Goal: Task Accomplishment & Management: Use online tool/utility

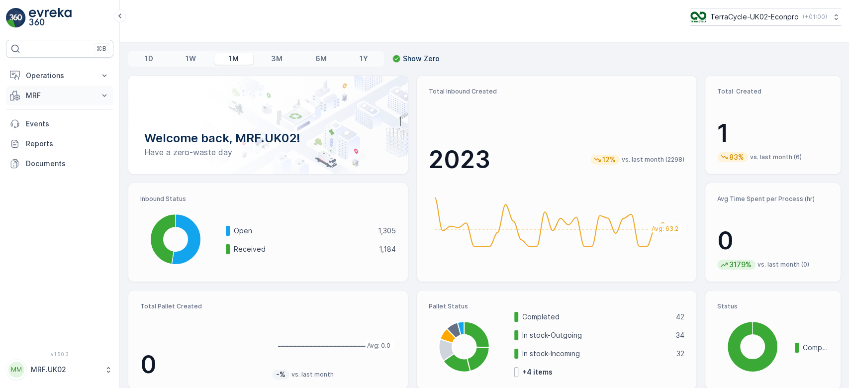
click at [38, 94] on p "MRF" at bounding box center [60, 96] width 68 height 10
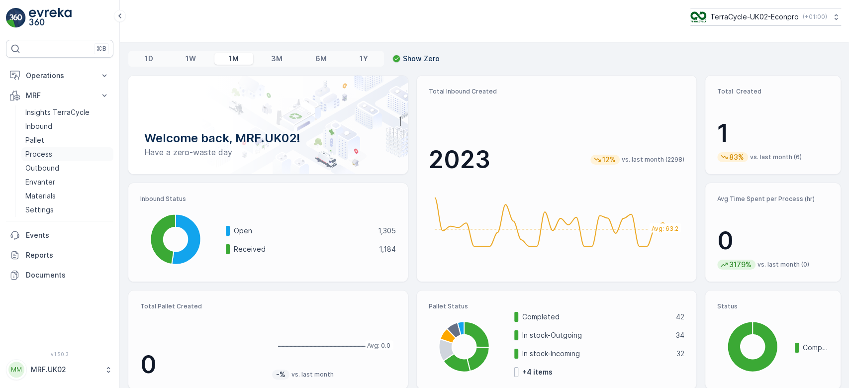
click at [66, 157] on link "Process" at bounding box center [67, 154] width 92 height 14
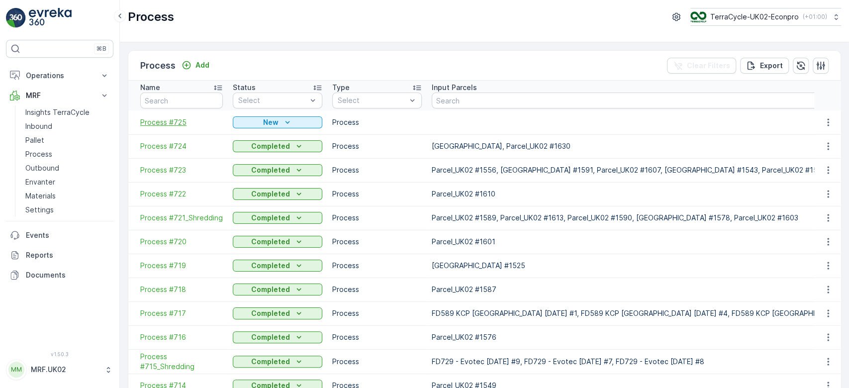
click at [179, 121] on span "Process #725" at bounding box center [181, 122] width 83 height 10
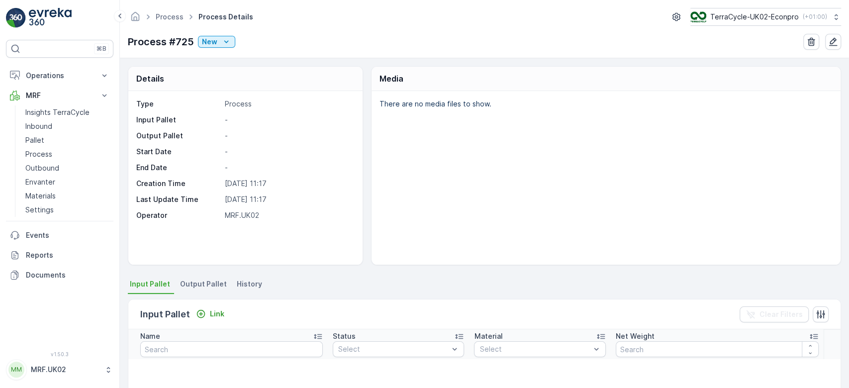
click at [214, 287] on span "Output Pallet" at bounding box center [203, 284] width 47 height 10
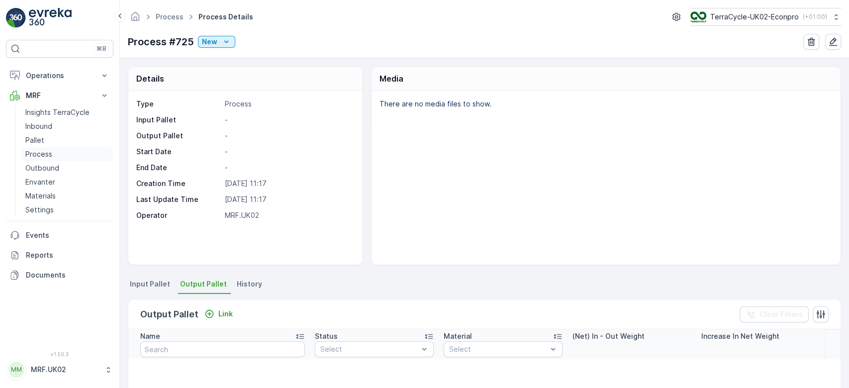
click at [52, 149] on link "Process" at bounding box center [67, 154] width 92 height 14
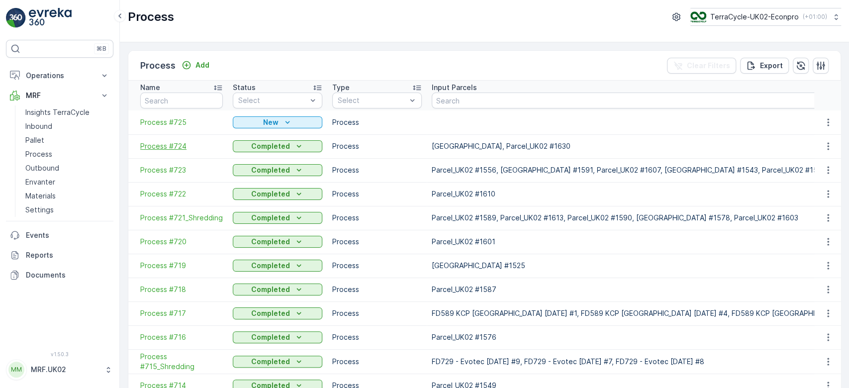
click at [180, 143] on span "Process #724" at bounding box center [181, 146] width 83 height 10
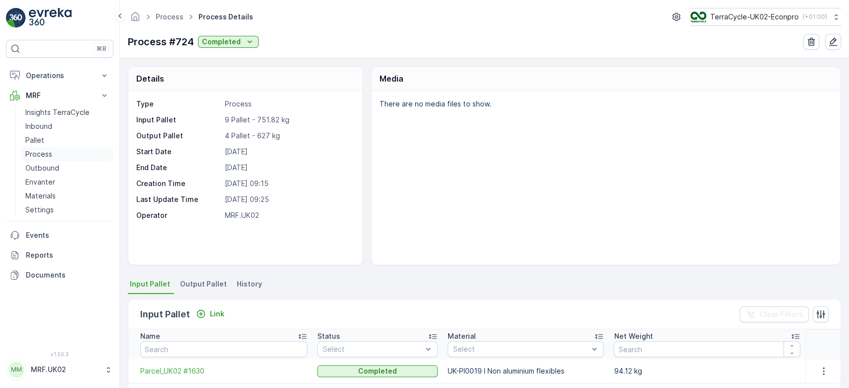
click at [54, 149] on link "Process" at bounding box center [67, 154] width 92 height 14
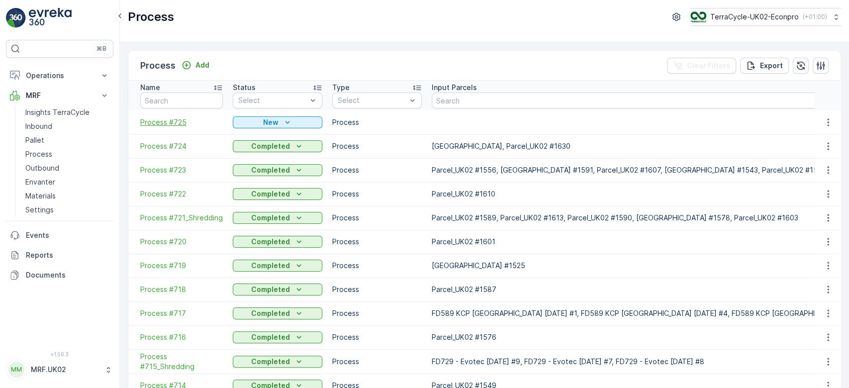
click at [169, 121] on span "Process #725" at bounding box center [181, 122] width 83 height 10
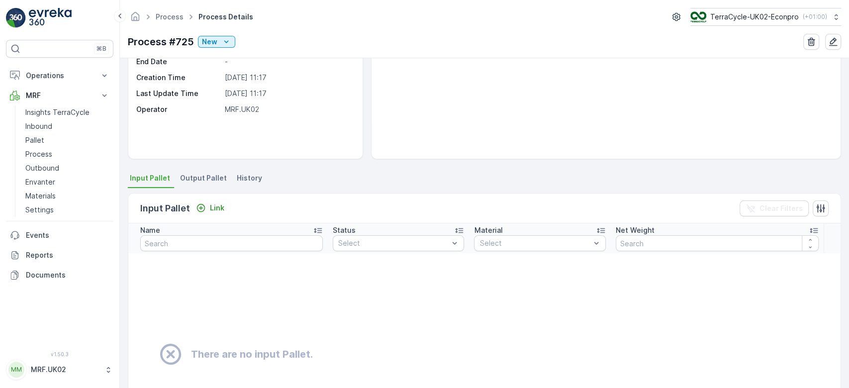
scroll to position [107, 0]
click at [196, 179] on span "Output Pallet" at bounding box center [203, 177] width 47 height 10
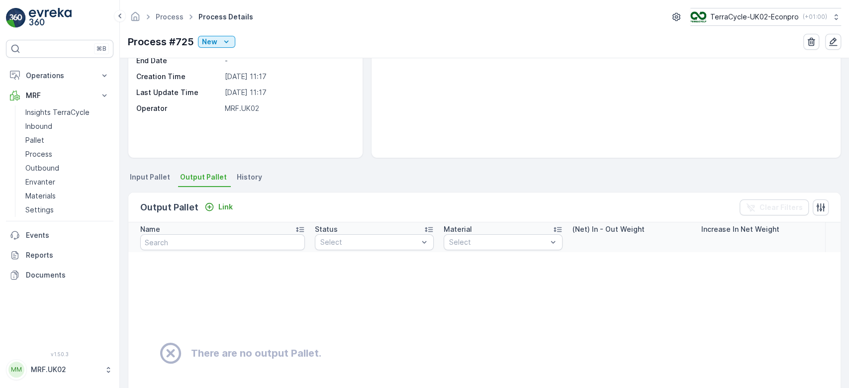
click at [155, 171] on li "Input Pallet" at bounding box center [151, 178] width 46 height 17
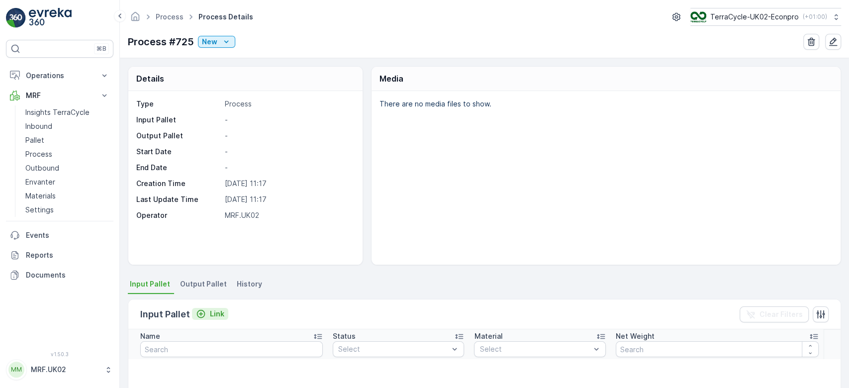
click at [213, 308] on button "Link" at bounding box center [210, 314] width 36 height 12
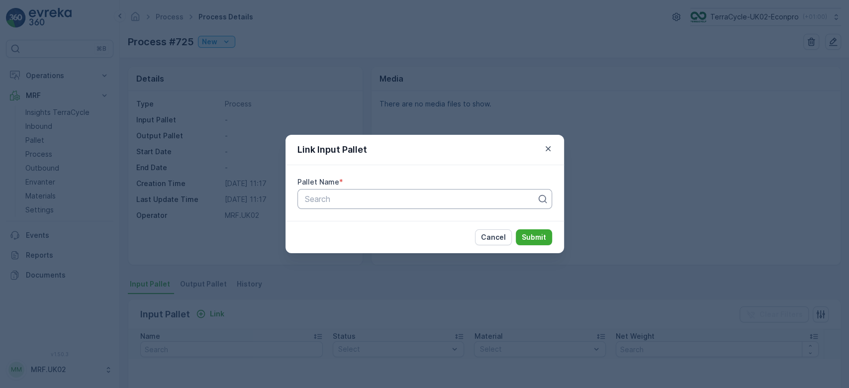
click at [364, 189] on div "Search" at bounding box center [425, 199] width 255 height 20
type input "1633"
click at [393, 223] on div "Parcel_UK02 #1633" at bounding box center [424, 223] width 243 height 9
click at [529, 242] on button "Submit" at bounding box center [534, 237] width 36 height 16
click at [507, 232] on button "Cancel" at bounding box center [493, 237] width 37 height 16
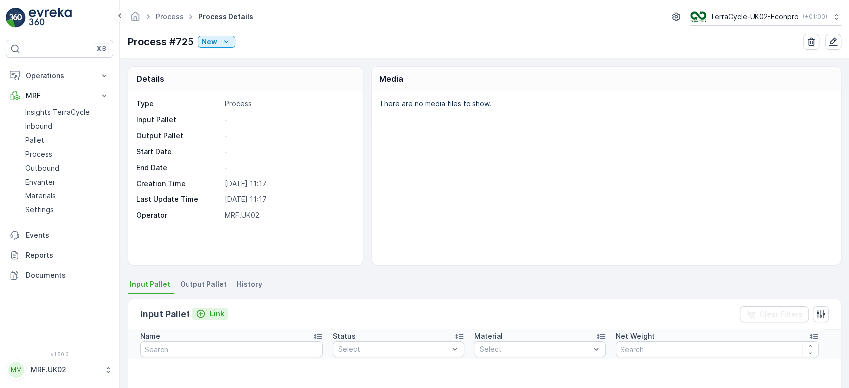
click at [211, 309] on p "Link" at bounding box center [217, 314] width 14 height 10
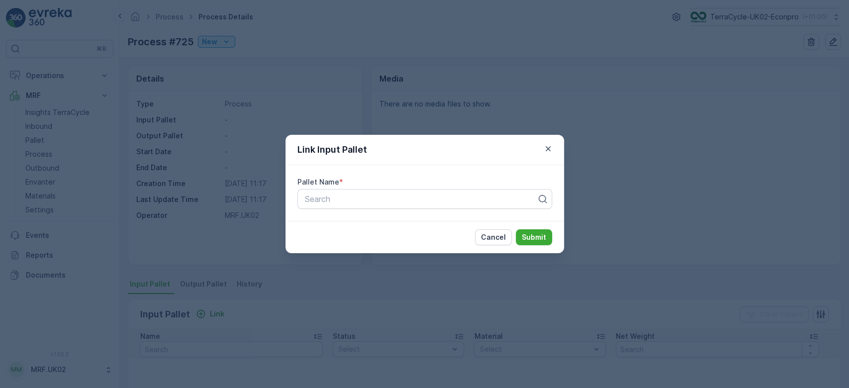
click at [253, 267] on div "Link Input Pallet Pallet Name * Search Cancel Submit" at bounding box center [424, 194] width 849 height 388
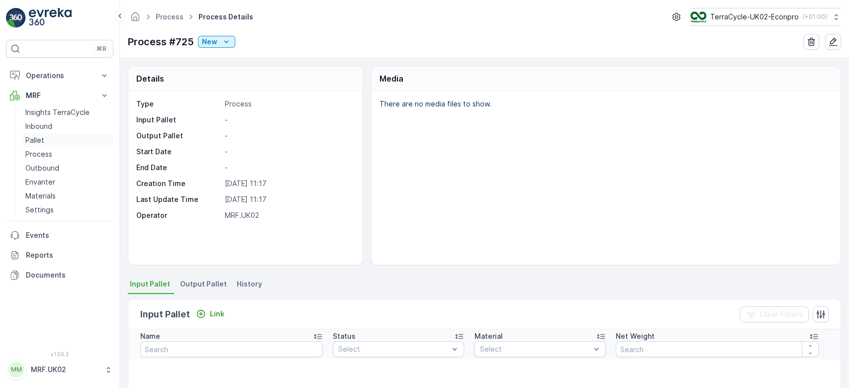
click at [50, 136] on link "Pallet" at bounding box center [67, 140] width 92 height 14
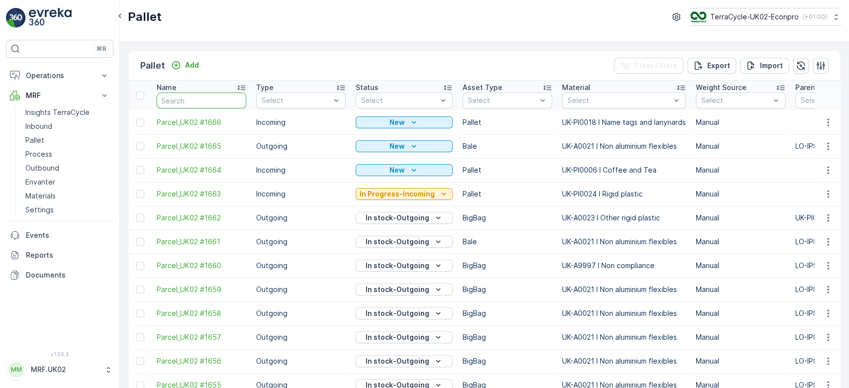
click at [196, 103] on input "text" at bounding box center [202, 101] width 90 height 16
type input "1633"
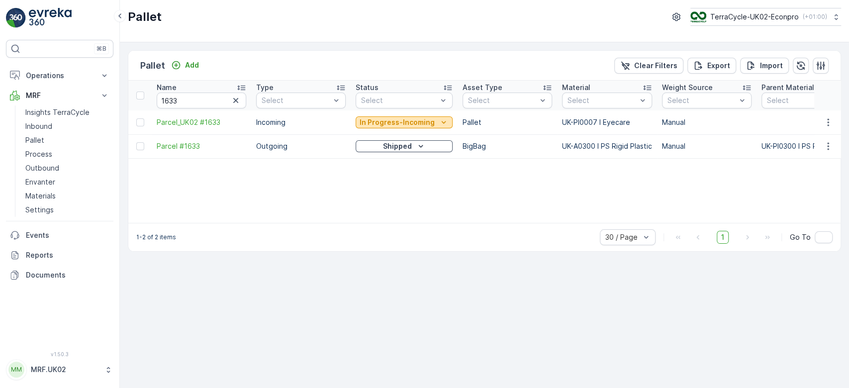
click at [381, 124] on p "In Progress-Incoming" at bounding box center [397, 122] width 75 height 10
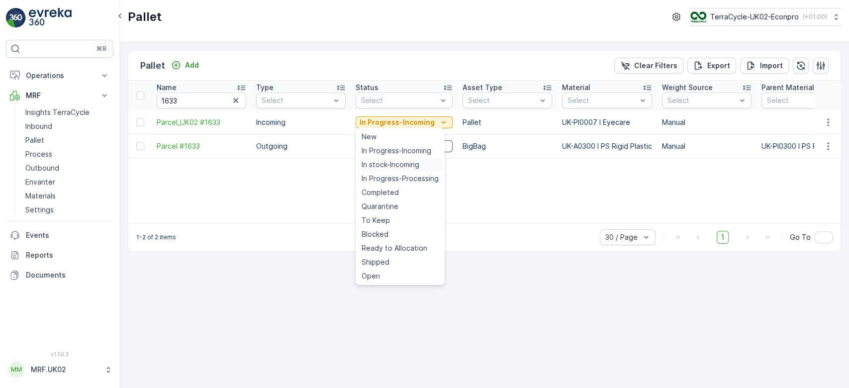
click at [389, 164] on span "In stock-Incoming" at bounding box center [391, 165] width 58 height 10
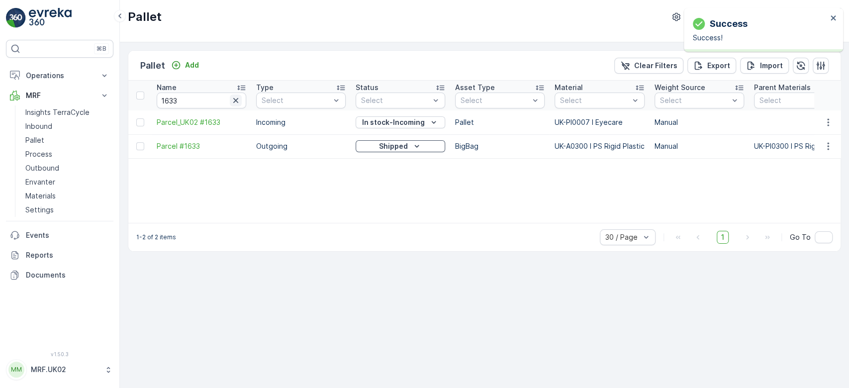
click at [235, 97] on icon "button" at bounding box center [236, 101] width 10 height 10
click at [172, 63] on icon "Add" at bounding box center [176, 65] width 8 height 8
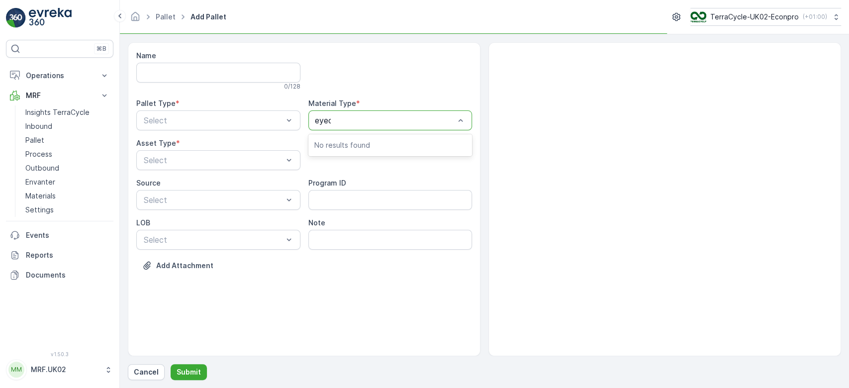
type input "eyeca"
click at [385, 158] on span "UK-PI0007 I Eyecare" at bounding box center [353, 161] width 79 height 9
click at [248, 136] on div "Incoming" at bounding box center [218, 144] width 164 height 17
click at [198, 204] on div "Pallet" at bounding box center [218, 201] width 152 height 9
click at [193, 372] on p "Submit" at bounding box center [189, 372] width 24 height 10
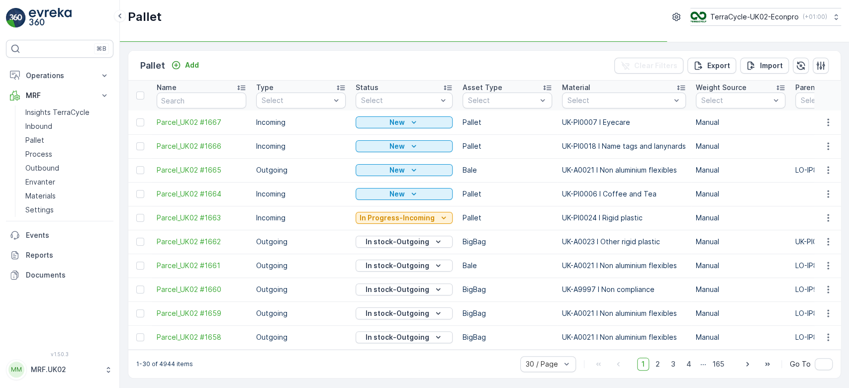
click at [824, 128] on td at bounding box center [828, 122] width 27 height 24
click at [824, 126] on icon "button" at bounding box center [828, 122] width 10 height 10
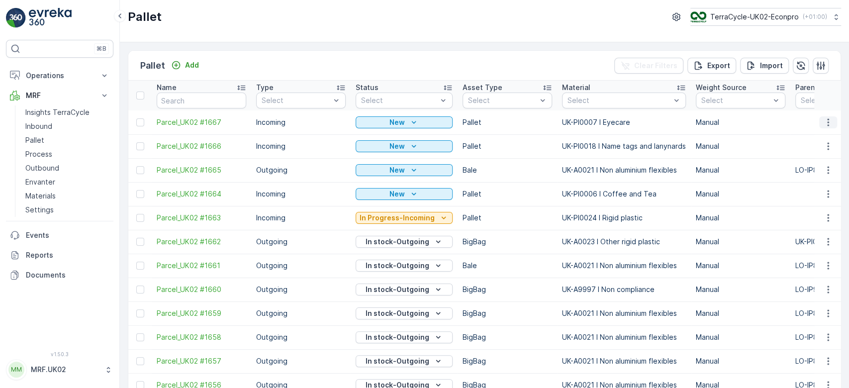
click at [829, 118] on icon "button" at bounding box center [828, 122] width 10 height 10
click at [819, 189] on div "Print QR" at bounding box center [817, 193] width 66 height 14
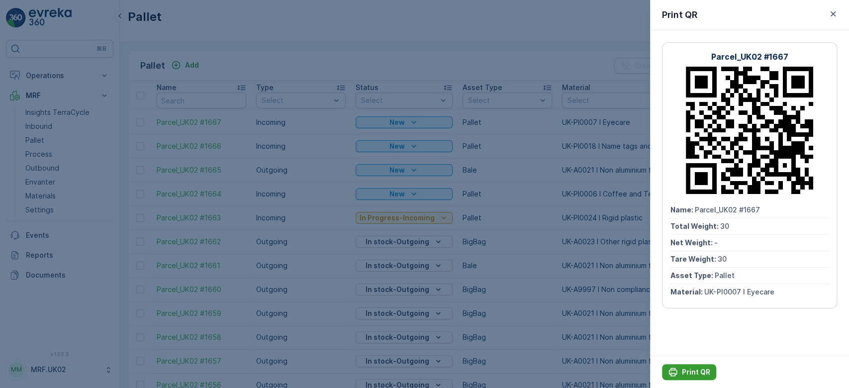
click at [696, 373] on p "Print QR" at bounding box center [696, 372] width 28 height 10
click at [53, 153] on div at bounding box center [424, 194] width 849 height 388
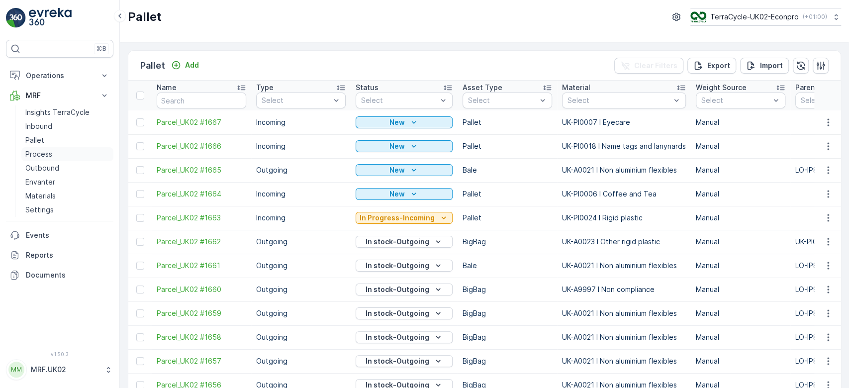
click at [53, 152] on link "Process" at bounding box center [67, 154] width 92 height 14
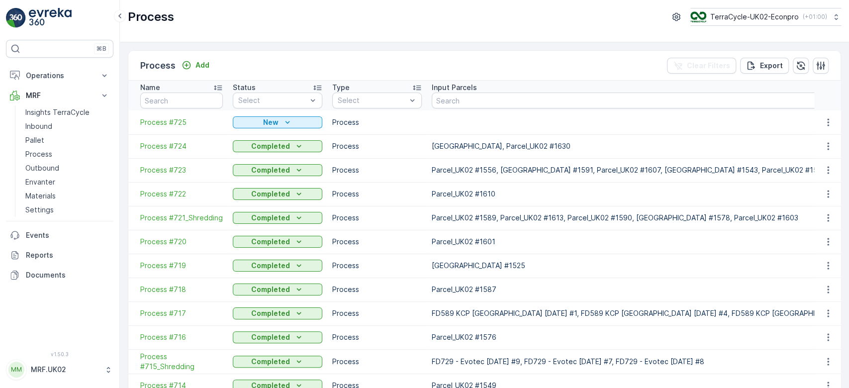
click at [166, 125] on span "Process #725" at bounding box center [181, 122] width 83 height 10
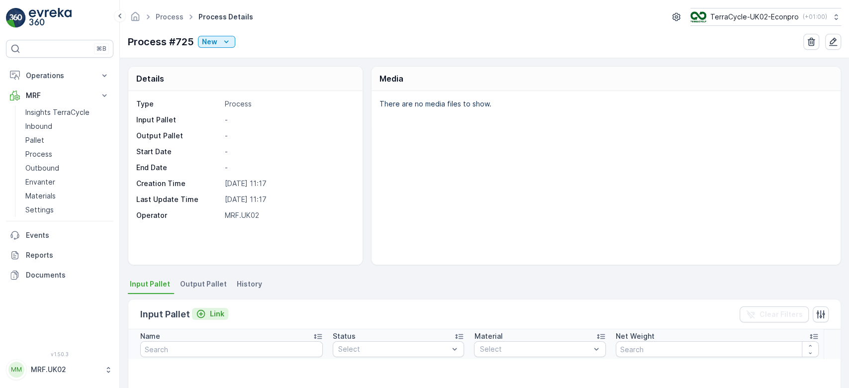
click at [213, 313] on p "Link" at bounding box center [217, 314] width 14 height 10
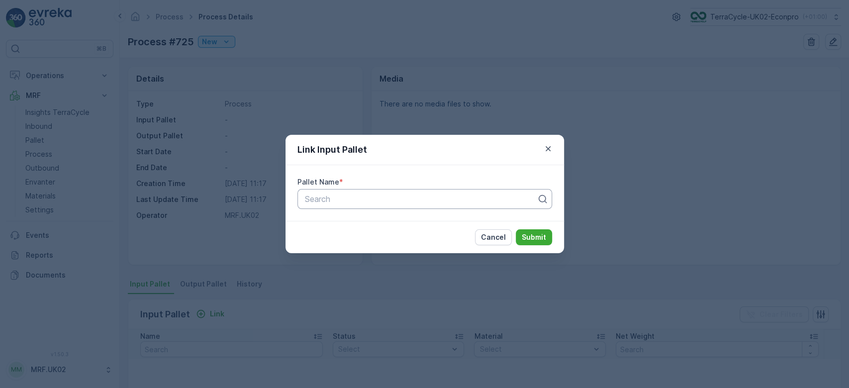
click at [328, 202] on div at bounding box center [421, 199] width 234 height 9
type input "1633"
click at [354, 219] on span "Parcel_UK02 #1633" at bounding box center [339, 223] width 73 height 9
click at [543, 233] on p "Submit" at bounding box center [534, 237] width 24 height 10
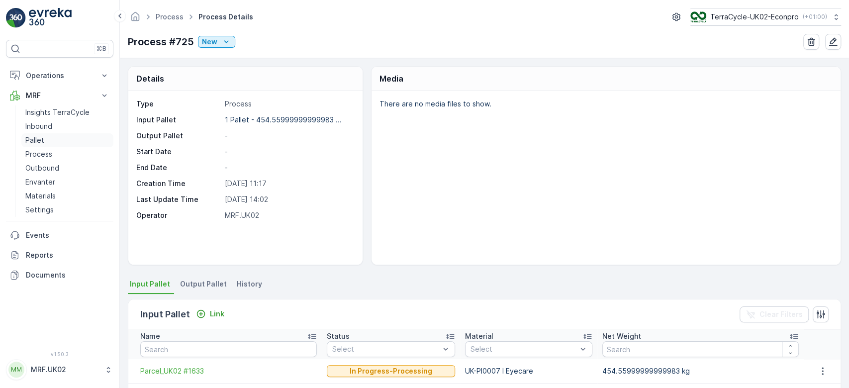
click at [34, 143] on p "Pallet" at bounding box center [34, 140] width 19 height 10
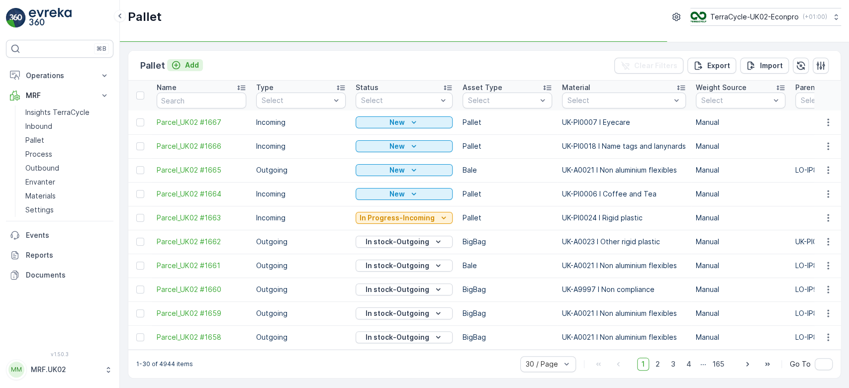
click at [193, 63] on p "Add" at bounding box center [192, 65] width 14 height 10
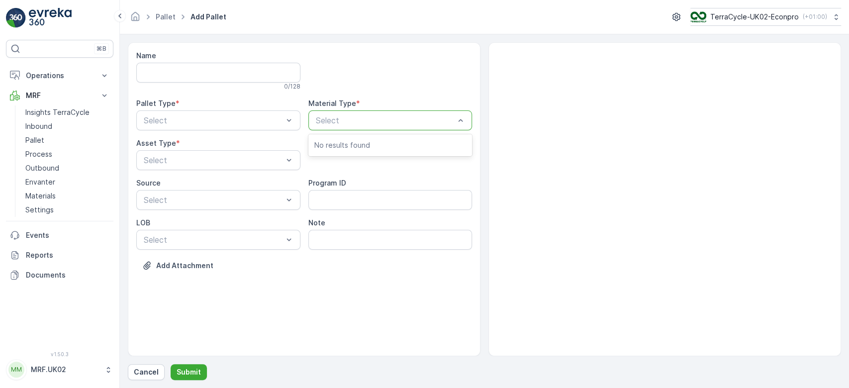
click at [383, 116] on div at bounding box center [385, 120] width 141 height 9
type input "eyecare"
click at [391, 140] on span "UK-A0008 I Eyecare packaging rigid" at bounding box center [380, 144] width 133 height 9
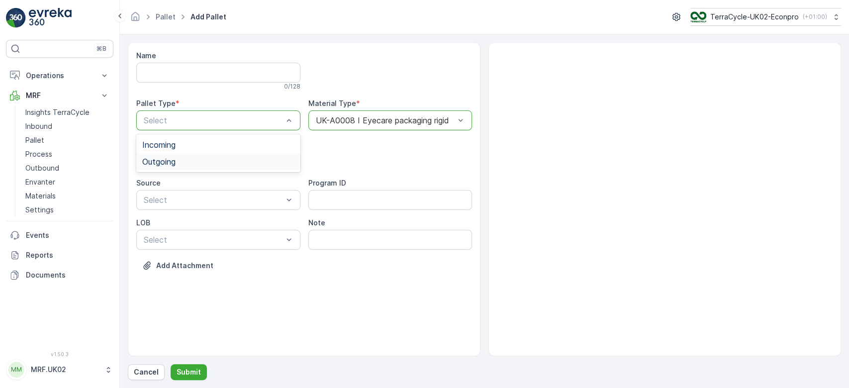
click at [235, 167] on div "Outgoing" at bounding box center [218, 161] width 164 height 17
click at [205, 239] on div "BigBag" at bounding box center [218, 235] width 152 height 9
click at [184, 372] on p "Submit" at bounding box center [189, 372] width 24 height 10
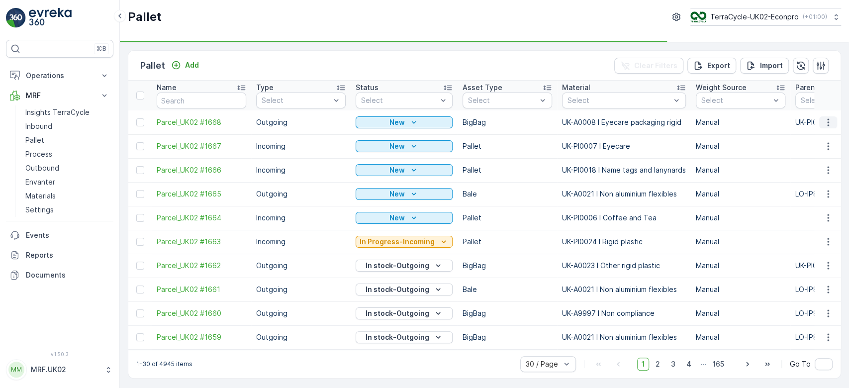
click at [826, 118] on icon "button" at bounding box center [828, 122] width 10 height 10
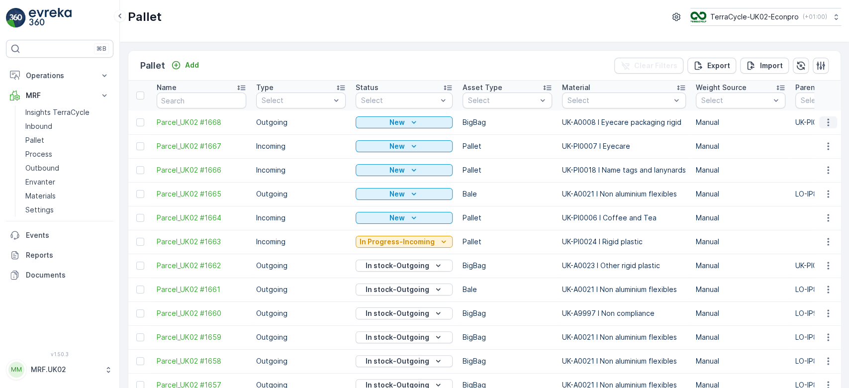
click at [827, 127] on button "button" at bounding box center [829, 122] width 18 height 12
click at [812, 194] on span "Print QR" at bounding box center [801, 193] width 27 height 10
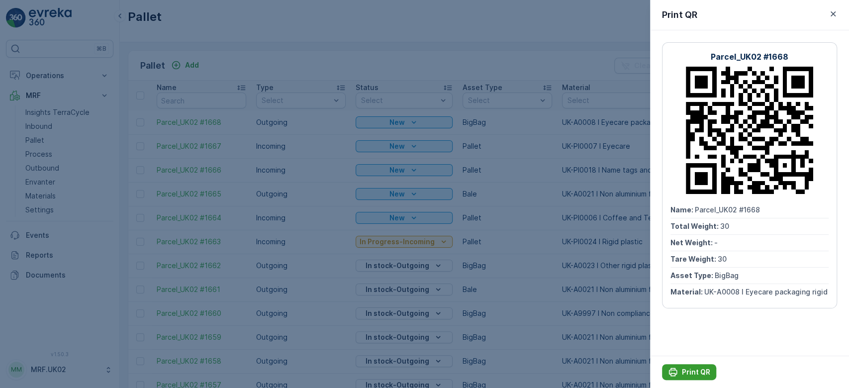
click at [695, 369] on p "Print QR" at bounding box center [696, 372] width 28 height 10
click at [522, 237] on div at bounding box center [424, 194] width 849 height 388
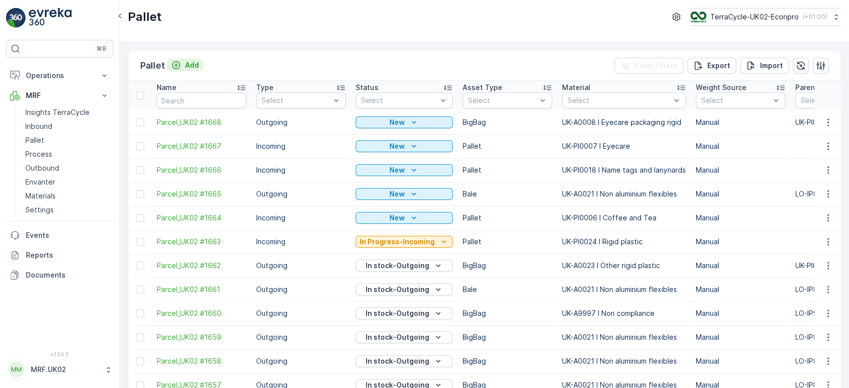
click at [181, 61] on div "Add" at bounding box center [185, 65] width 28 height 10
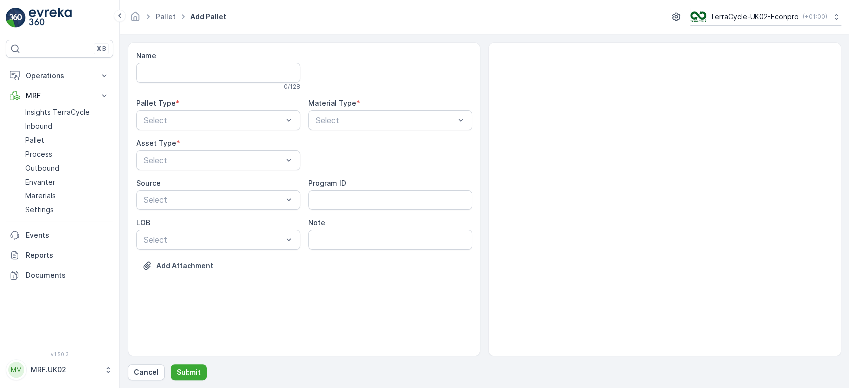
click at [411, 138] on div "Name 0 / 128 Pallet Type * Select Material Type * Select Asset Type * Select So…" at bounding box center [304, 168] width 336 height 235
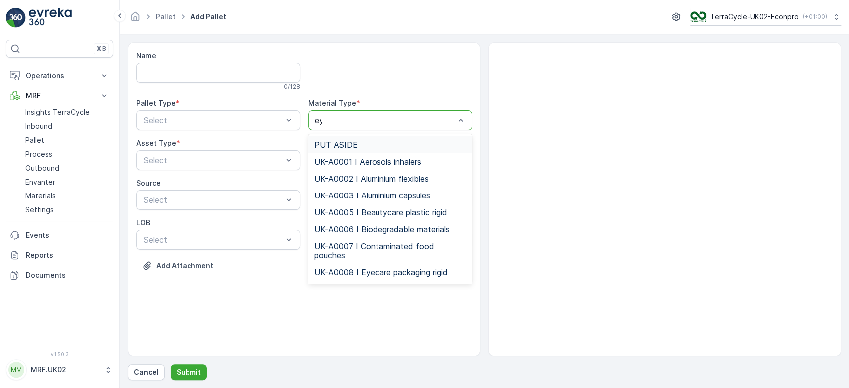
type input "eye"
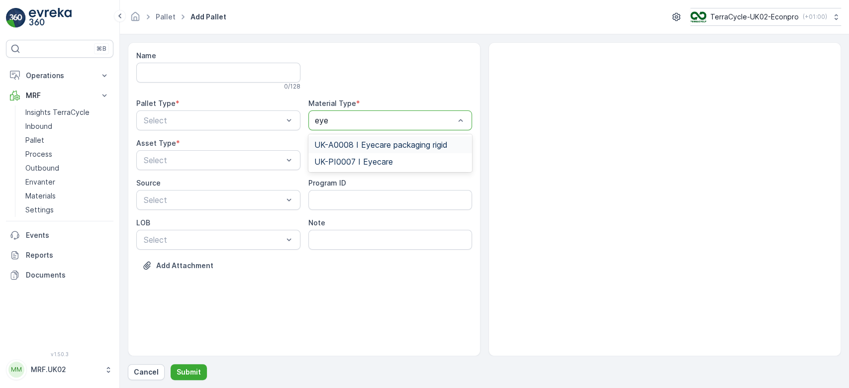
click at [413, 139] on div "UK-A0008 I Eyecare packaging rigid" at bounding box center [390, 144] width 164 height 17
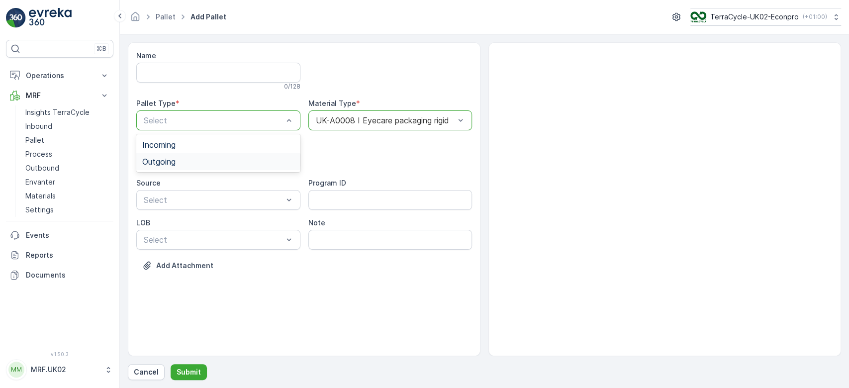
click at [185, 156] on div "Outgoing" at bounding box center [218, 161] width 164 height 17
click at [179, 236] on div "BigBag" at bounding box center [218, 235] width 152 height 9
click at [195, 369] on p "Submit" at bounding box center [189, 372] width 24 height 10
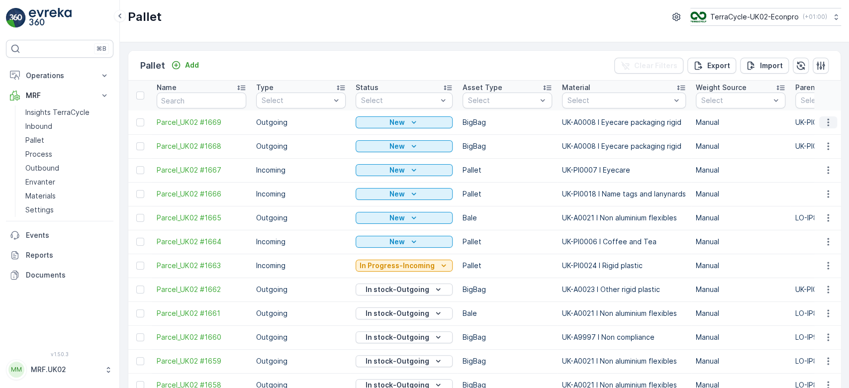
click at [825, 117] on icon "button" at bounding box center [828, 122] width 10 height 10
click at [811, 189] on span "Print QR" at bounding box center [801, 193] width 27 height 10
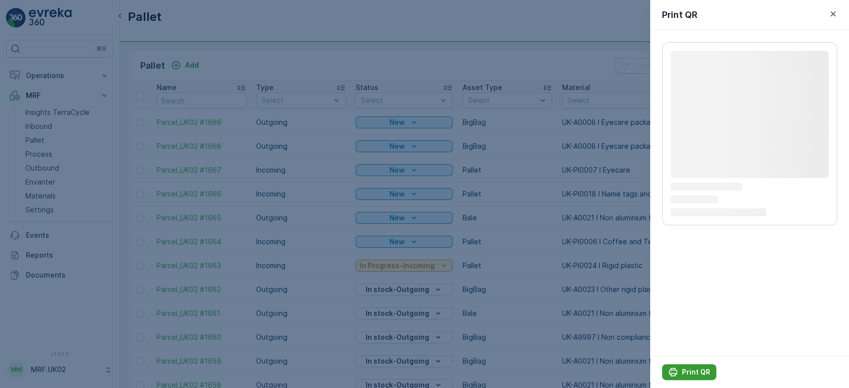
click at [708, 374] on p "Print QR" at bounding box center [696, 372] width 28 height 10
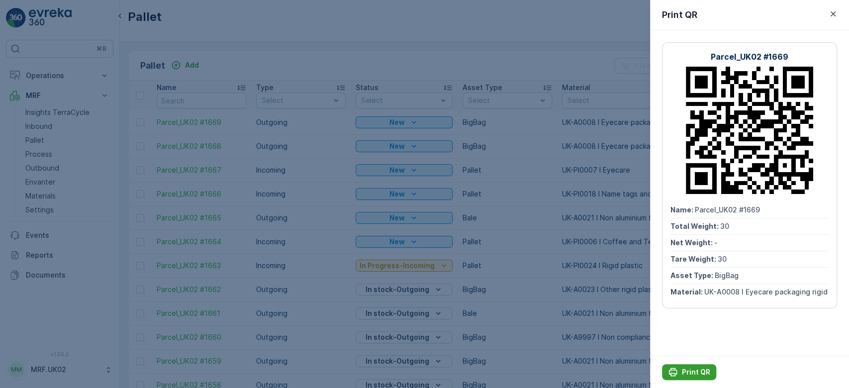
click at [687, 374] on p "Print QR" at bounding box center [696, 372] width 28 height 10
click at [46, 153] on div at bounding box center [424, 194] width 849 height 388
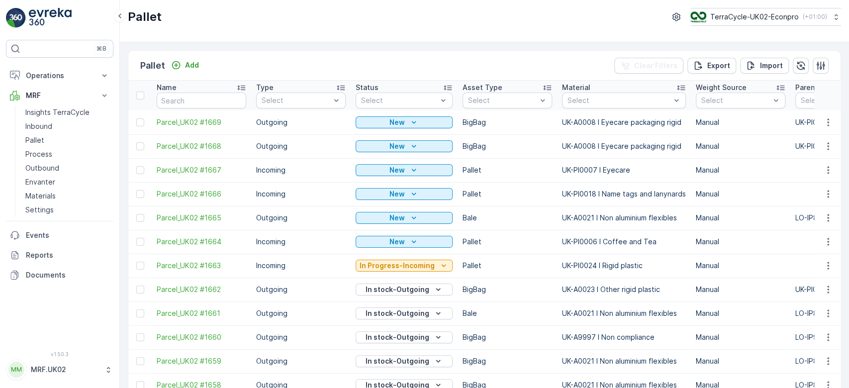
click at [46, 153] on p "Process" at bounding box center [38, 154] width 27 height 10
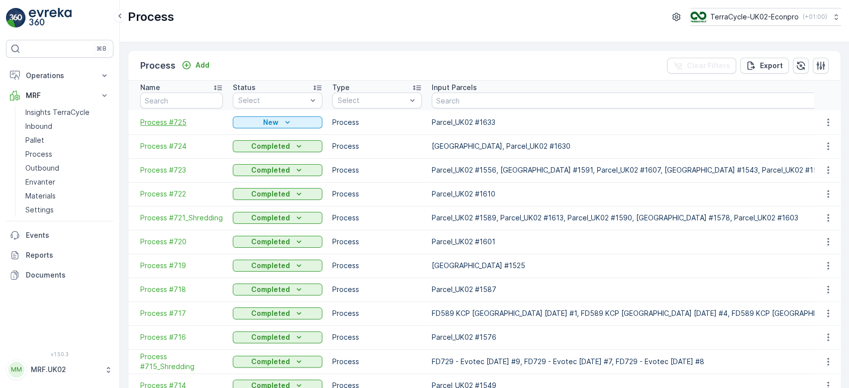
click at [177, 125] on span "Process #725" at bounding box center [181, 122] width 83 height 10
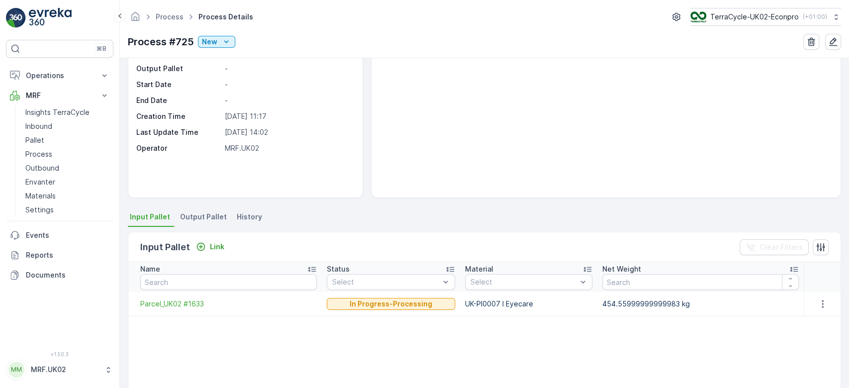
scroll to position [68, 0]
click at [211, 215] on span "Output Pallet" at bounding box center [203, 216] width 47 height 10
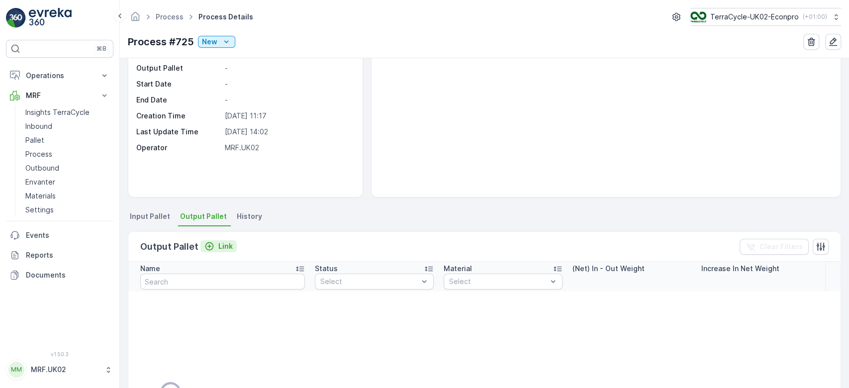
click at [227, 245] on p "Link" at bounding box center [225, 246] width 14 height 10
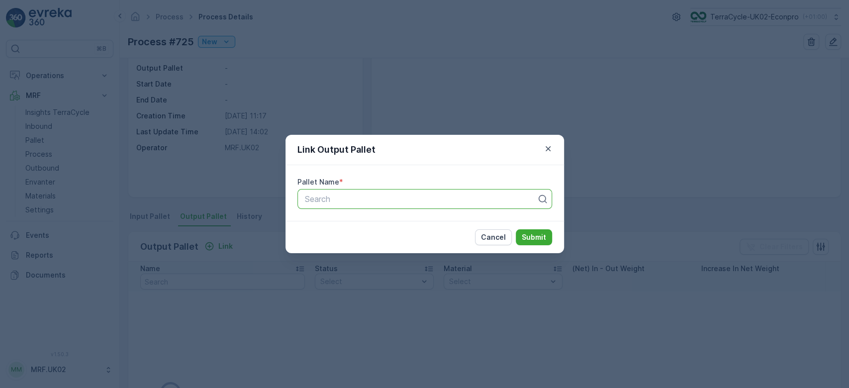
click at [365, 199] on div at bounding box center [421, 199] width 234 height 9
type input "1668"
click at [377, 221] on div "Parcel_UK02 #1668" at bounding box center [424, 223] width 243 height 9
click at [535, 232] on button "Submit" at bounding box center [534, 237] width 36 height 16
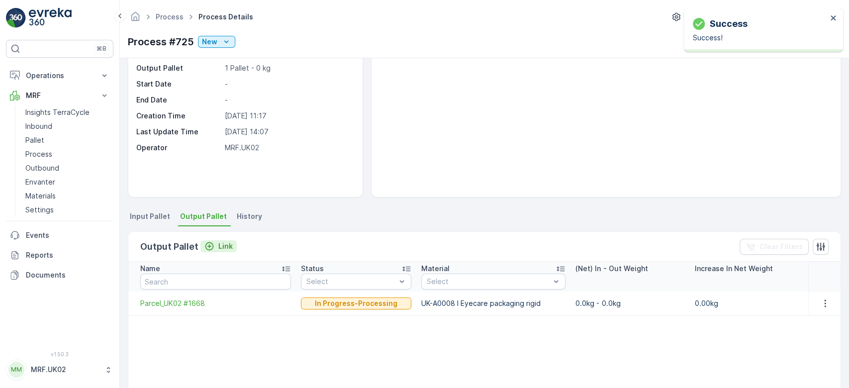
click at [219, 245] on p "Link" at bounding box center [225, 246] width 14 height 10
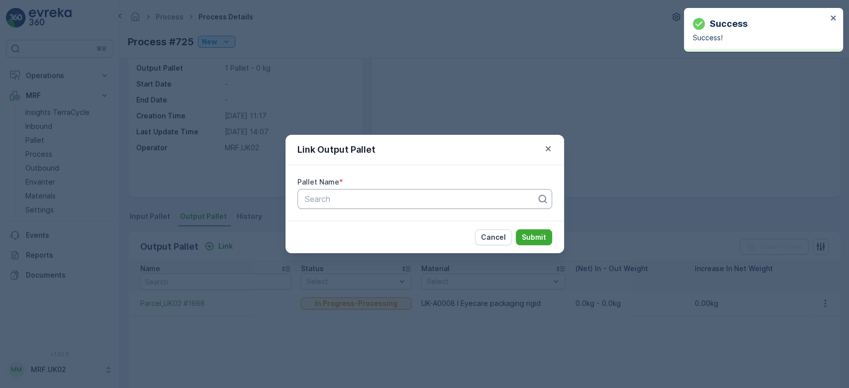
click at [352, 195] on div at bounding box center [421, 199] width 234 height 9
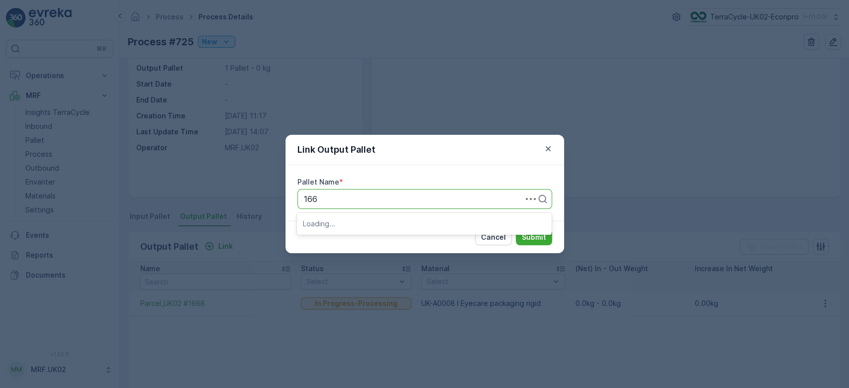
type input "1669"
click at [442, 230] on div "Parcel_UK02 #1669" at bounding box center [424, 223] width 255 height 17
click at [520, 240] on button "Submit" at bounding box center [534, 237] width 36 height 16
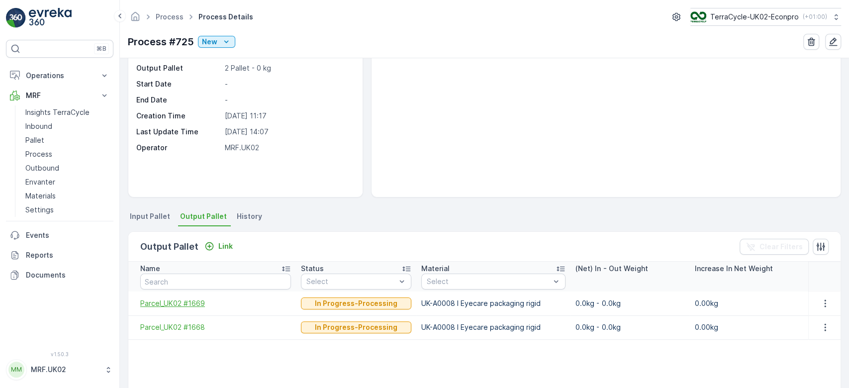
click at [177, 301] on span "Parcel_UK02 #1669" at bounding box center [215, 304] width 151 height 10
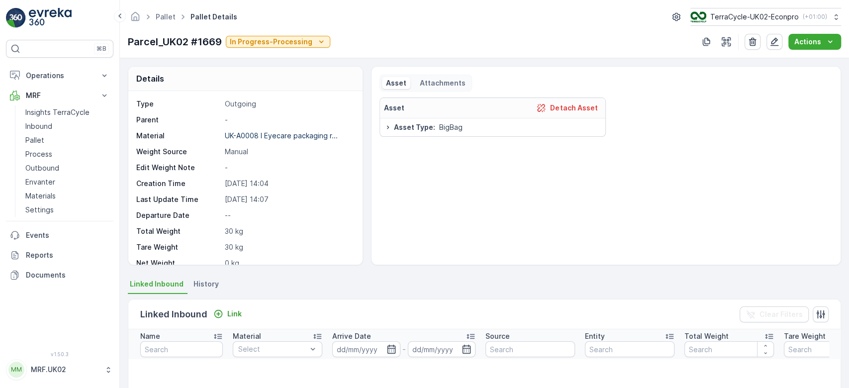
click at [284, 40] on p "In Progress-Processing" at bounding box center [271, 42] width 83 height 10
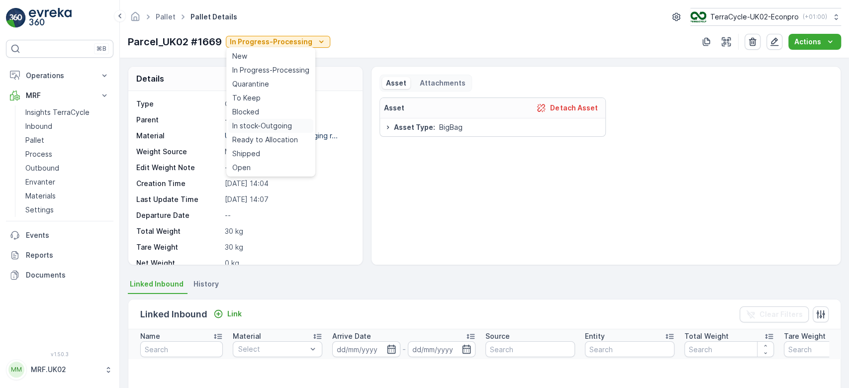
click at [278, 125] on span "In stock-Outgoing" at bounding box center [262, 126] width 60 height 10
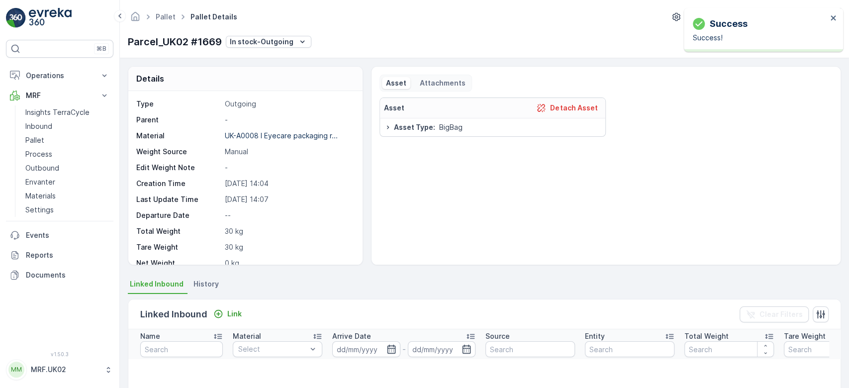
click at [289, 306] on div "Linked Inbound Link Clear Filters" at bounding box center [484, 315] width 713 height 30
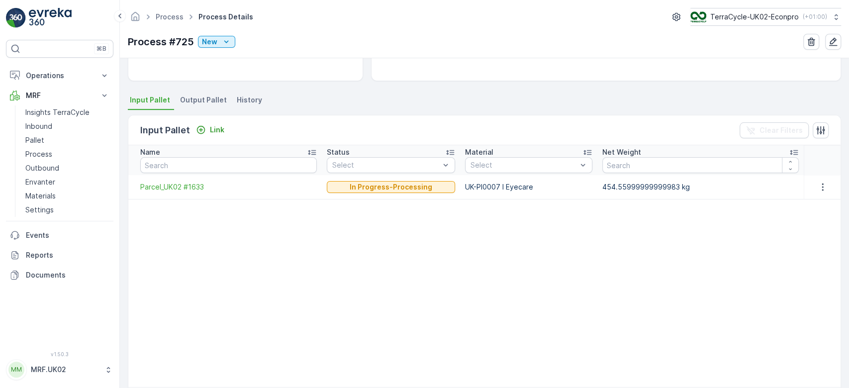
scroll to position [190, 0]
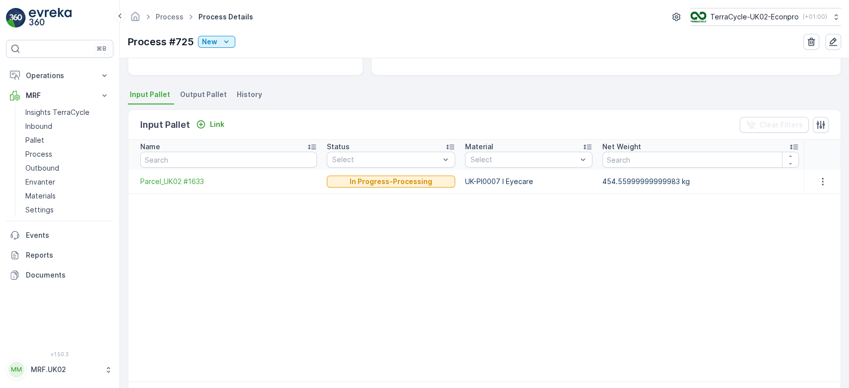
click at [193, 86] on div "Details Type Process Input Pallet 1 Pallet - 454.55999999999983 ... Output Pall…" at bounding box center [484, 223] width 729 height 330
click at [195, 92] on span "Output Pallet" at bounding box center [203, 95] width 47 height 10
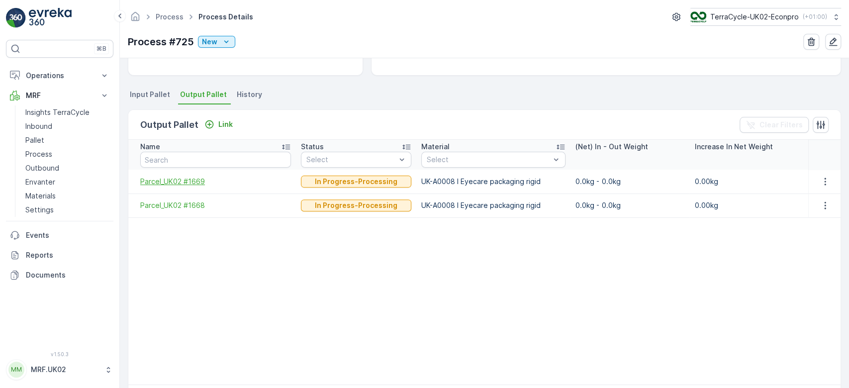
click at [198, 185] on span "Parcel_UK02 #1669" at bounding box center [215, 182] width 151 height 10
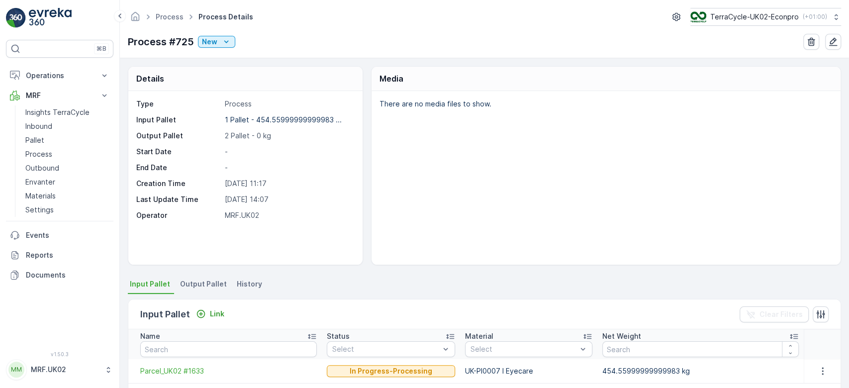
click at [208, 278] on li "Output Pallet" at bounding box center [204, 285] width 53 height 17
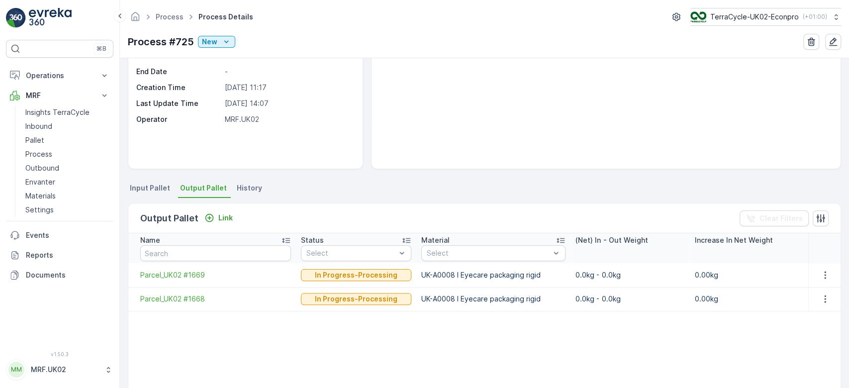
scroll to position [98, 0]
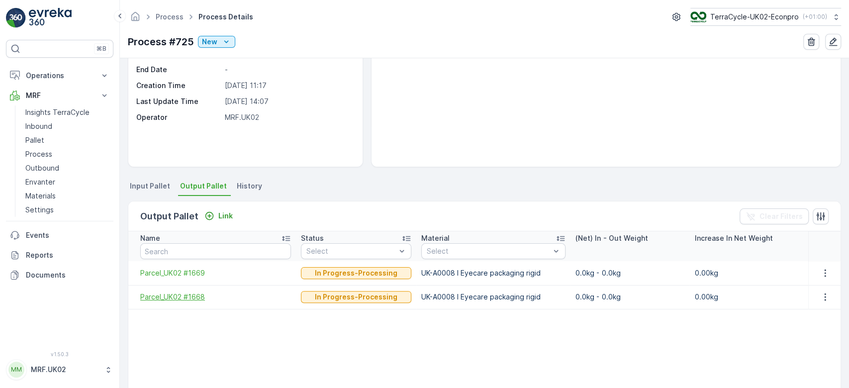
click at [191, 299] on span "Parcel_UK02 #1668" at bounding box center [215, 297] width 151 height 10
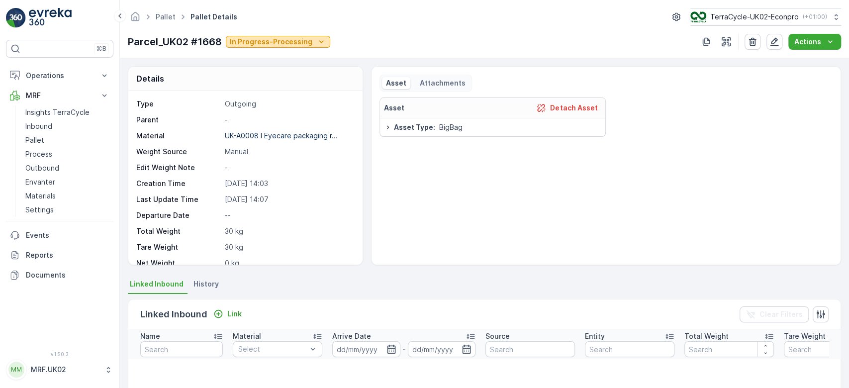
click at [269, 38] on p "In Progress-Processing" at bounding box center [271, 42] width 83 height 10
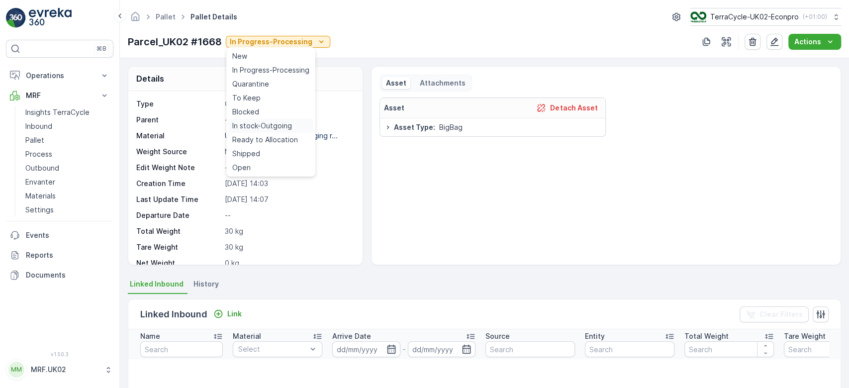
click at [300, 126] on div "In stock-Outgoing" at bounding box center [270, 126] width 85 height 14
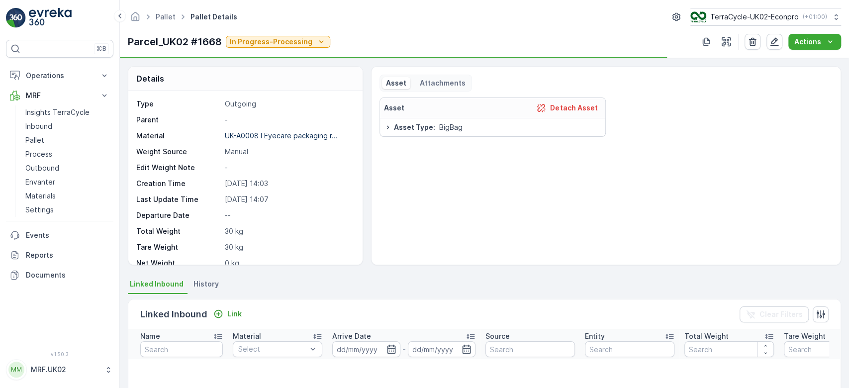
click at [300, 126] on div "Type Outgoing Parent - Material UK-A0008 I Eyecare packaging r... Weight Source…" at bounding box center [244, 215] width 216 height 233
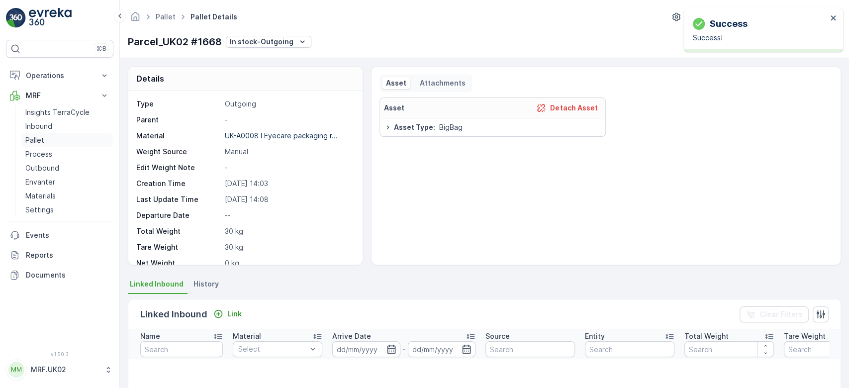
click at [61, 139] on link "Pallet" at bounding box center [67, 140] width 92 height 14
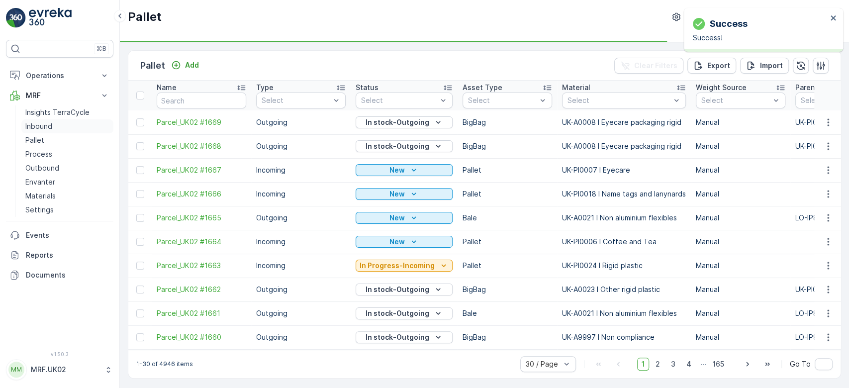
click at [54, 124] on link "Inbound" at bounding box center [67, 126] width 92 height 14
